Goal: Find specific page/section: Find specific page/section

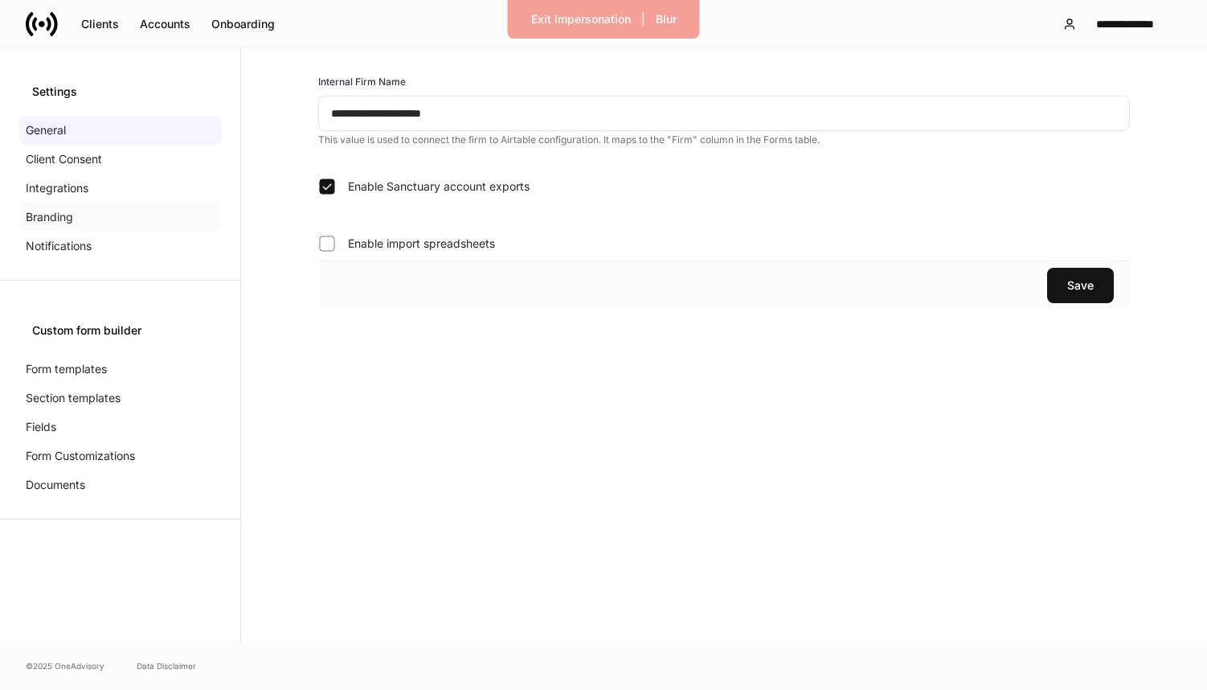
click at [63, 207] on div "Branding" at bounding box center [120, 217] width 202 height 29
